Goal: Understand process/instructions: Learn about a topic

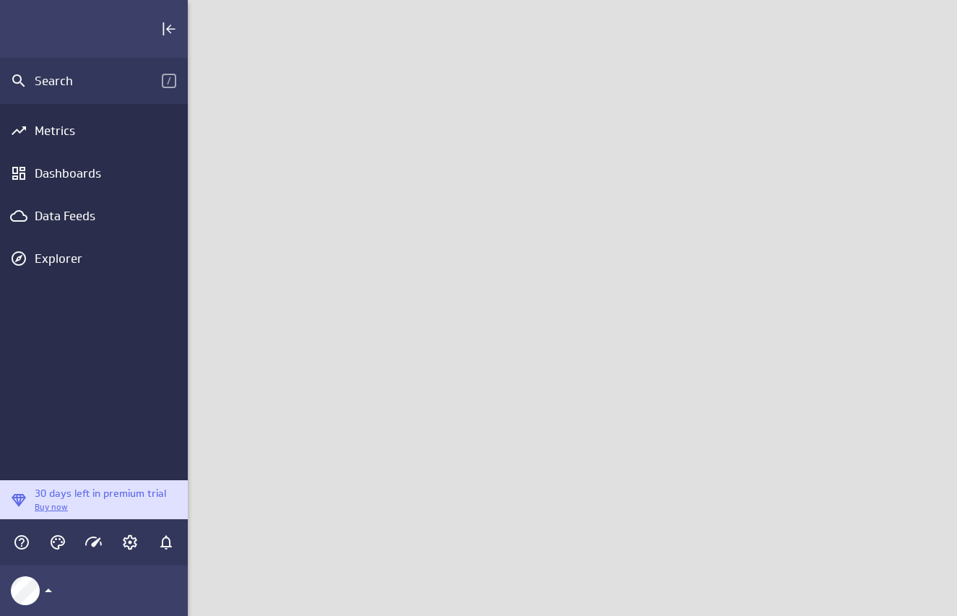
scroll to position [638, 791]
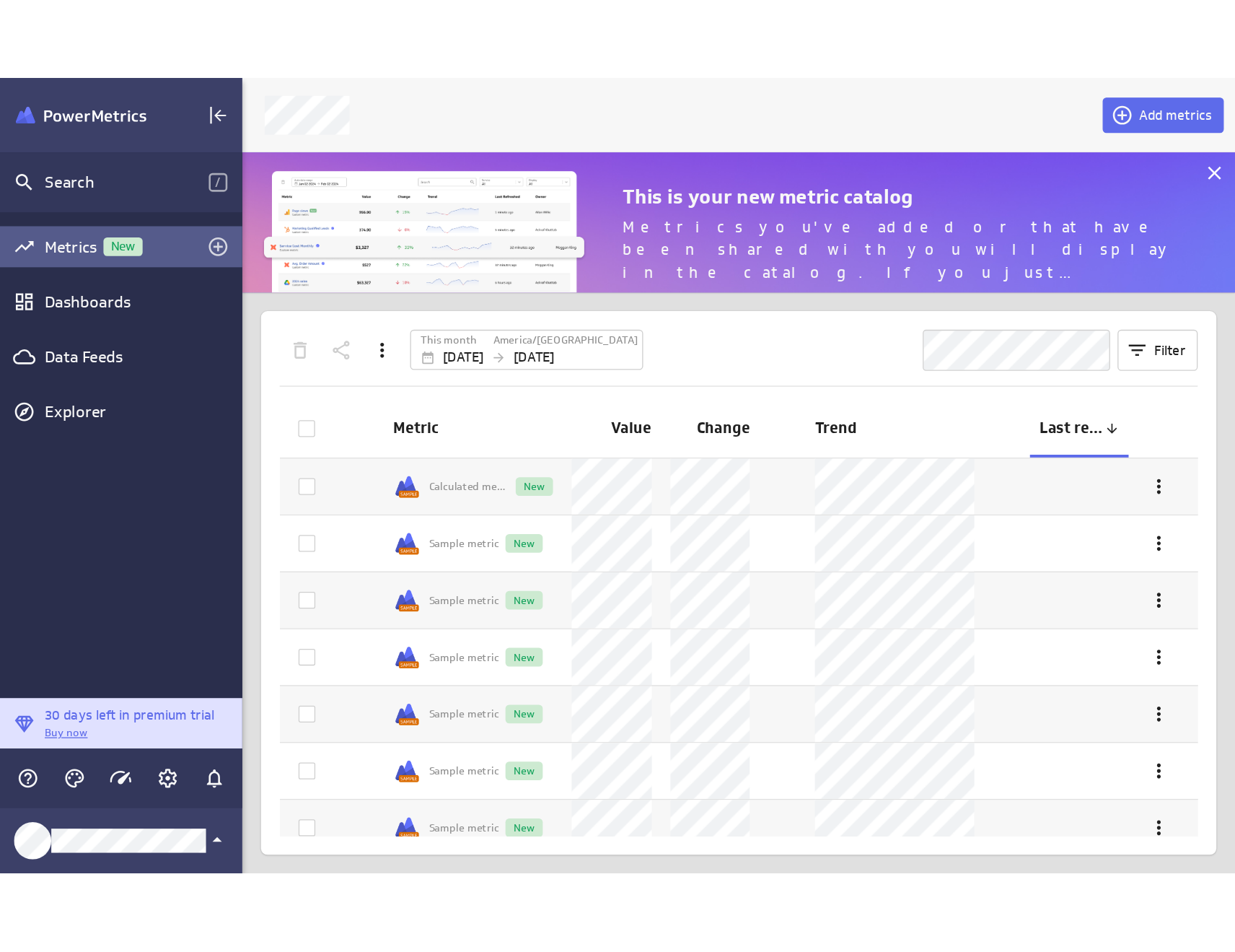
scroll to position [637, 790]
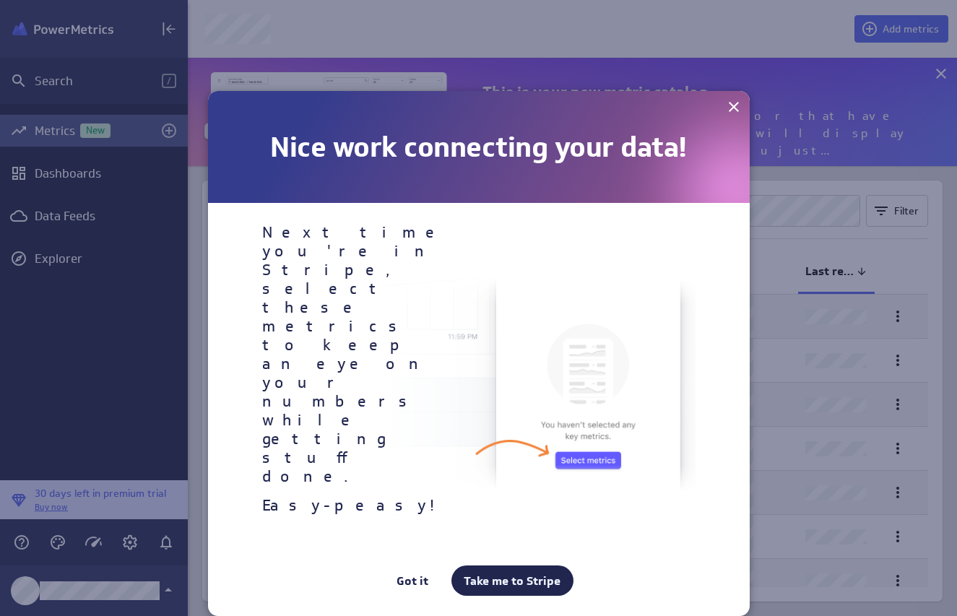
click at [547, 565] on link "Take me to Stripe" at bounding box center [512, 580] width 122 height 30
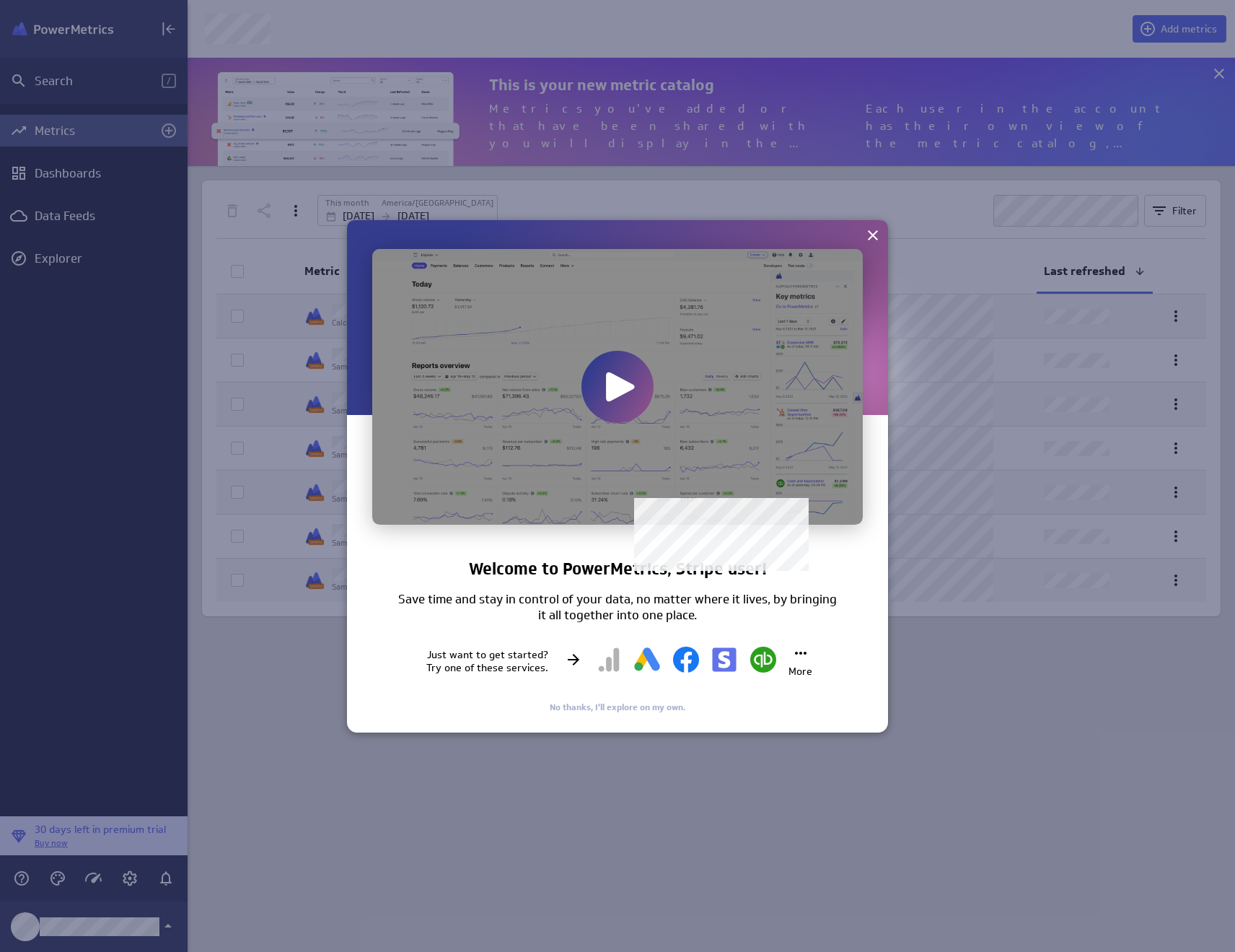
scroll to position [974, 1070]
click at [876, 236] on icon at bounding box center [872, 235] width 17 height 17
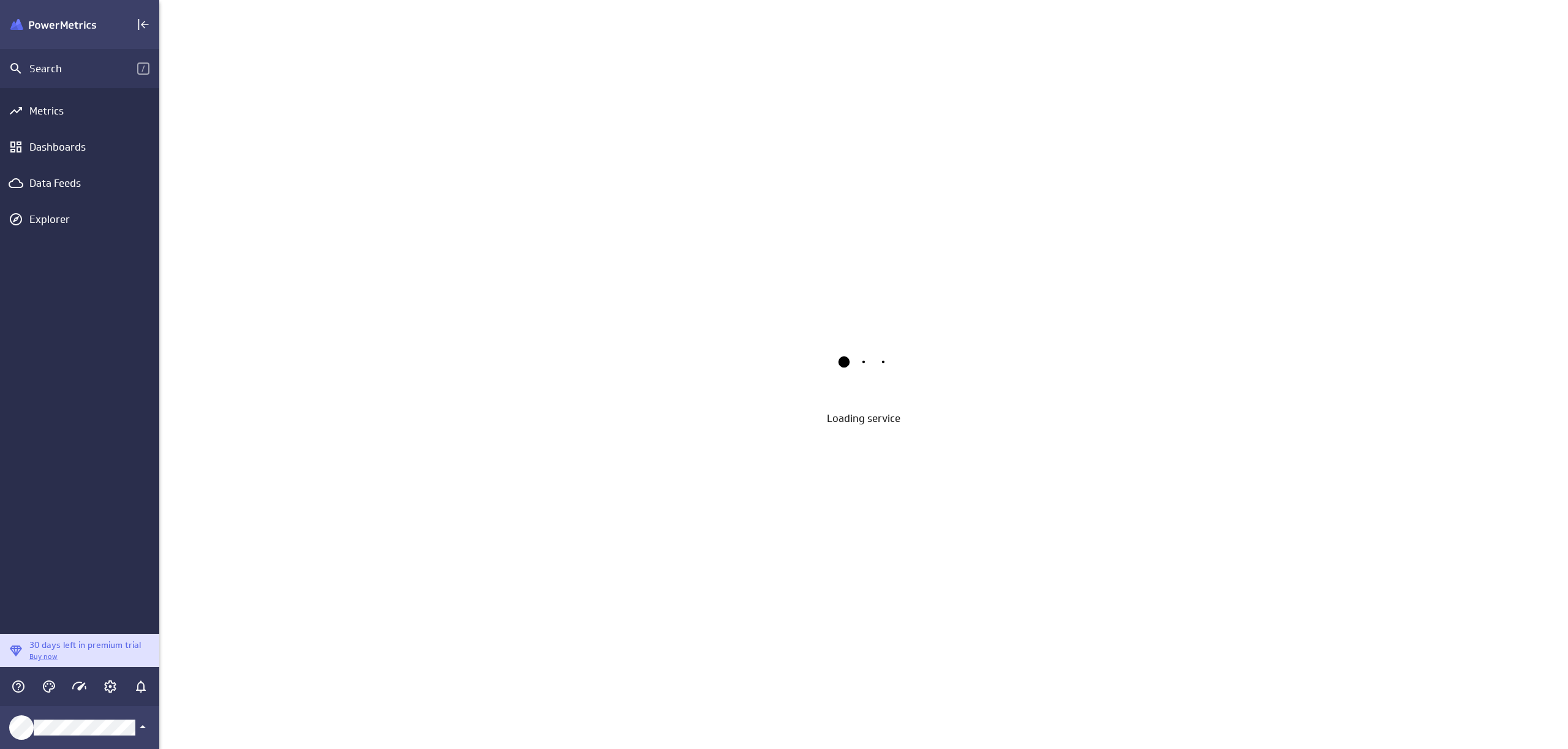
scroll to position [769, 1427]
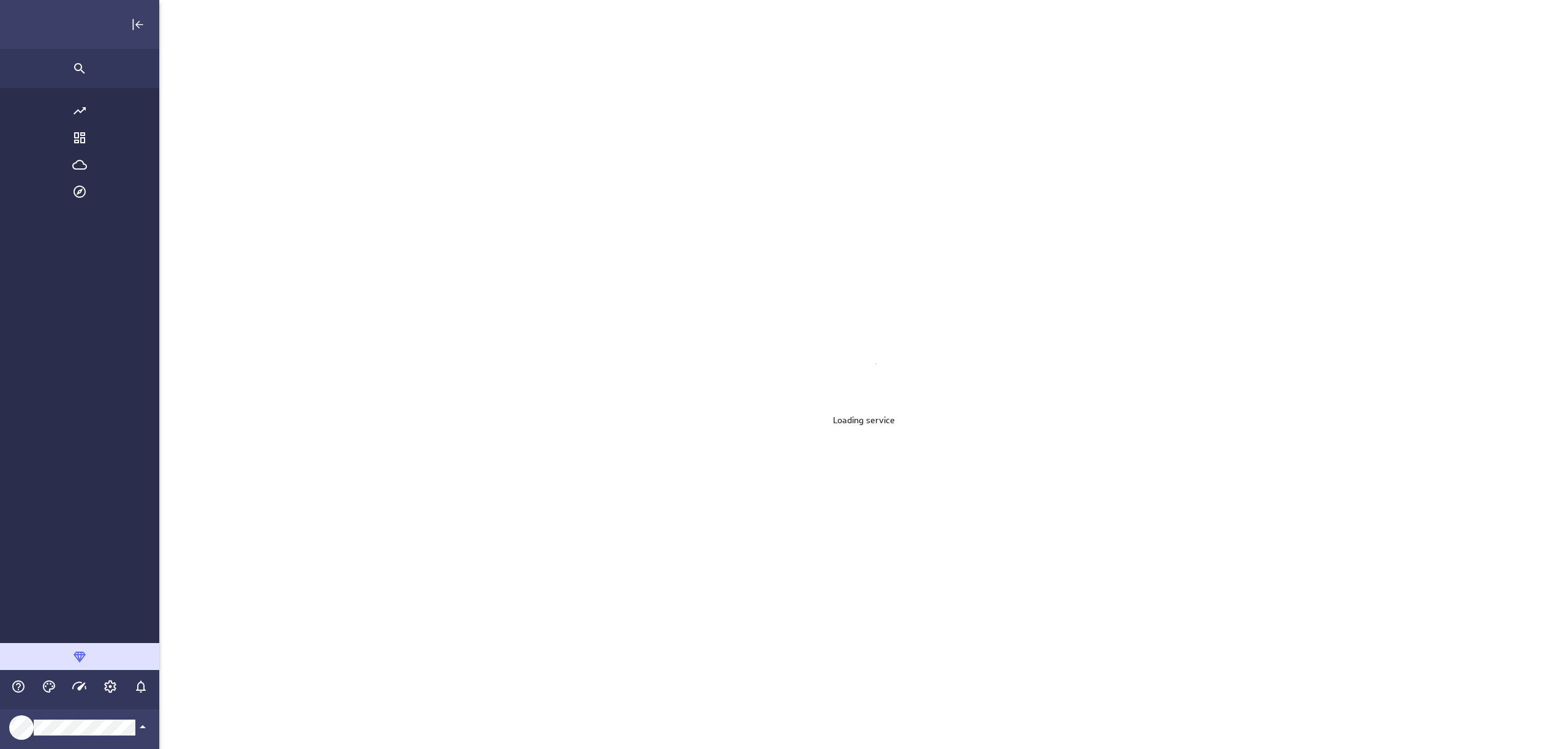
scroll to position [769, 1543]
